Goal: Information Seeking & Learning: Find specific fact

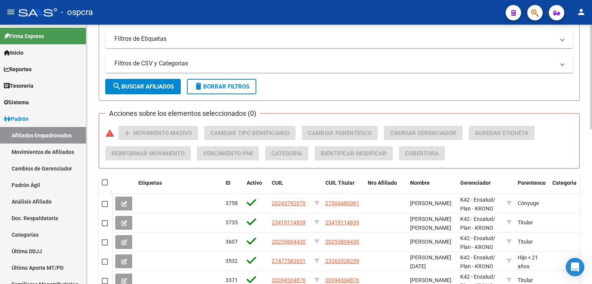
scroll to position [383, 0]
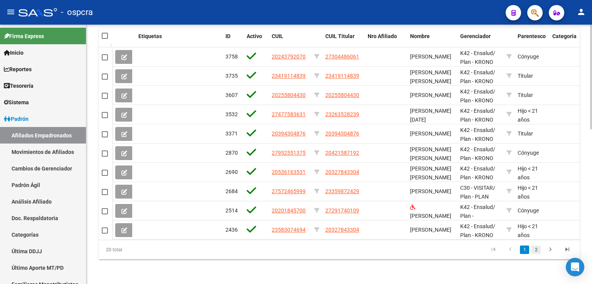
type input "[PERSON_NAME]"
click at [535, 249] on link "2" at bounding box center [535, 250] width 9 height 8
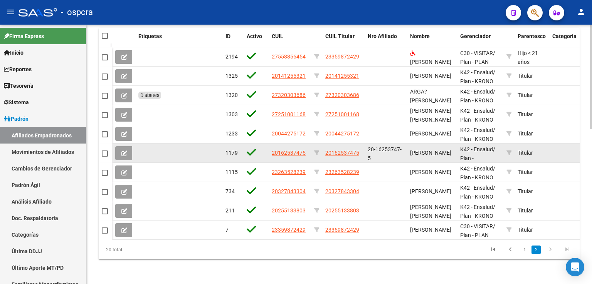
click at [338, 149] on app-link-go-to "20162537475" at bounding box center [342, 153] width 34 height 9
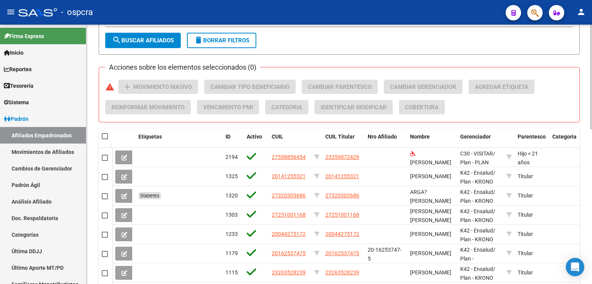
scroll to position [347, 0]
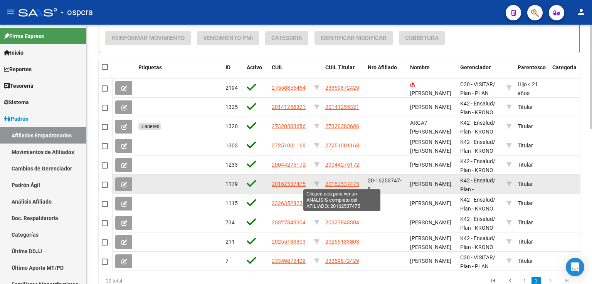
click at [341, 182] on span "20162537475" at bounding box center [342, 184] width 34 height 6
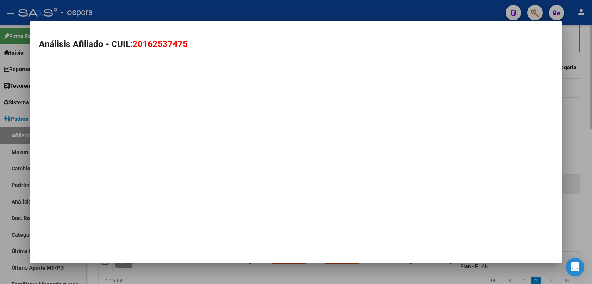
click at [341, 182] on mat-dialog-container "Análisis Afiliado - CUIL: 20162537475" at bounding box center [296, 142] width 533 height 242
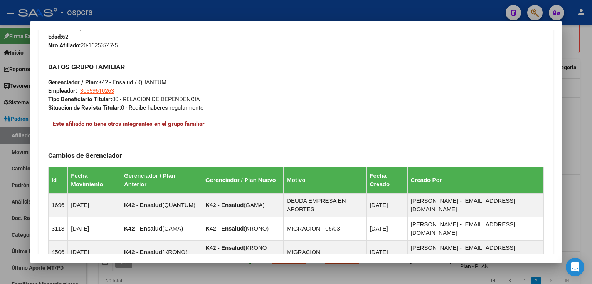
scroll to position [308, 0]
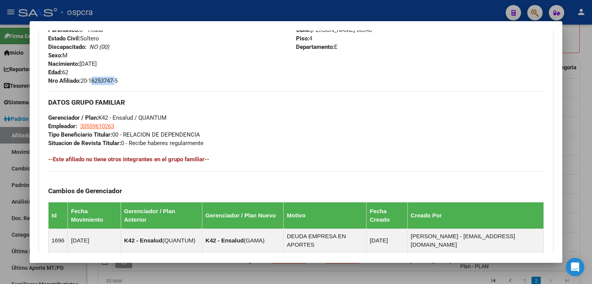
drag, startPoint x: 91, startPoint y: 77, endPoint x: 116, endPoint y: 80, distance: 25.3
click at [116, 80] on span "Nro Afiliado: 20-16253747-5" at bounding box center [82, 80] width 69 height 7
copy span "16253747"
click at [577, 81] on div at bounding box center [296, 142] width 592 height 284
